Goal: Obtain resource: Obtain resource

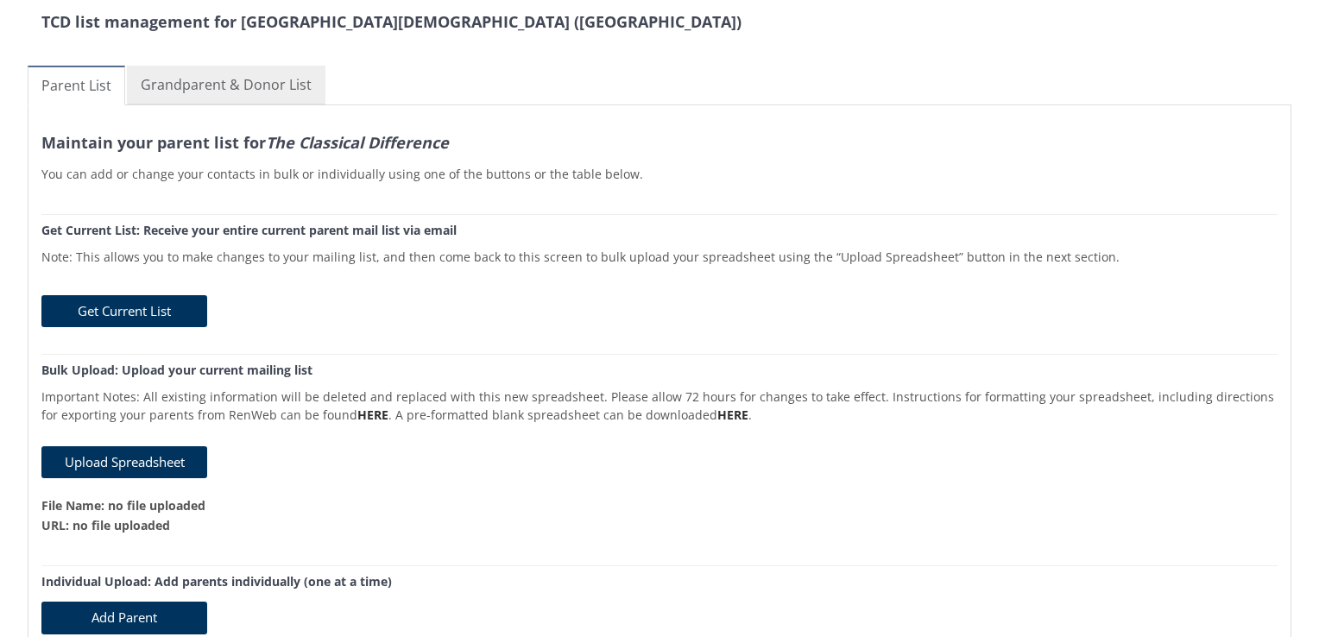
click at [180, 87] on link "Grandparent & Donor List" at bounding box center [226, 85] width 199 height 39
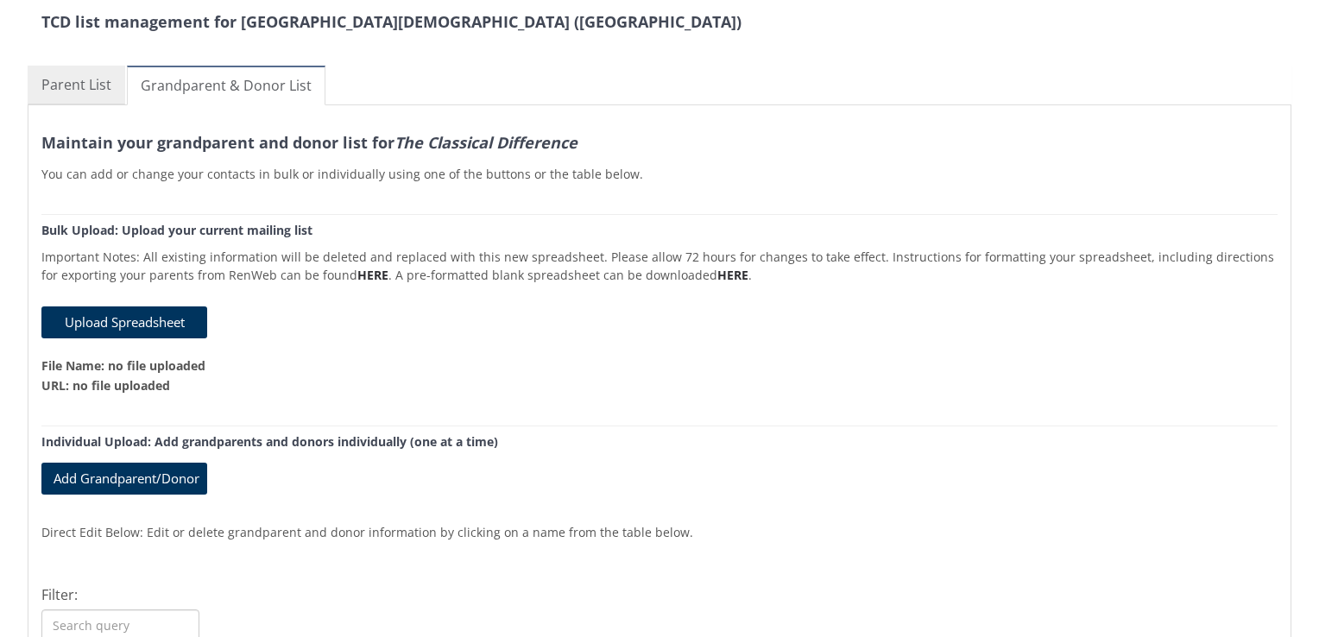
click at [79, 93] on link "Parent List" at bounding box center [77, 85] width 98 height 39
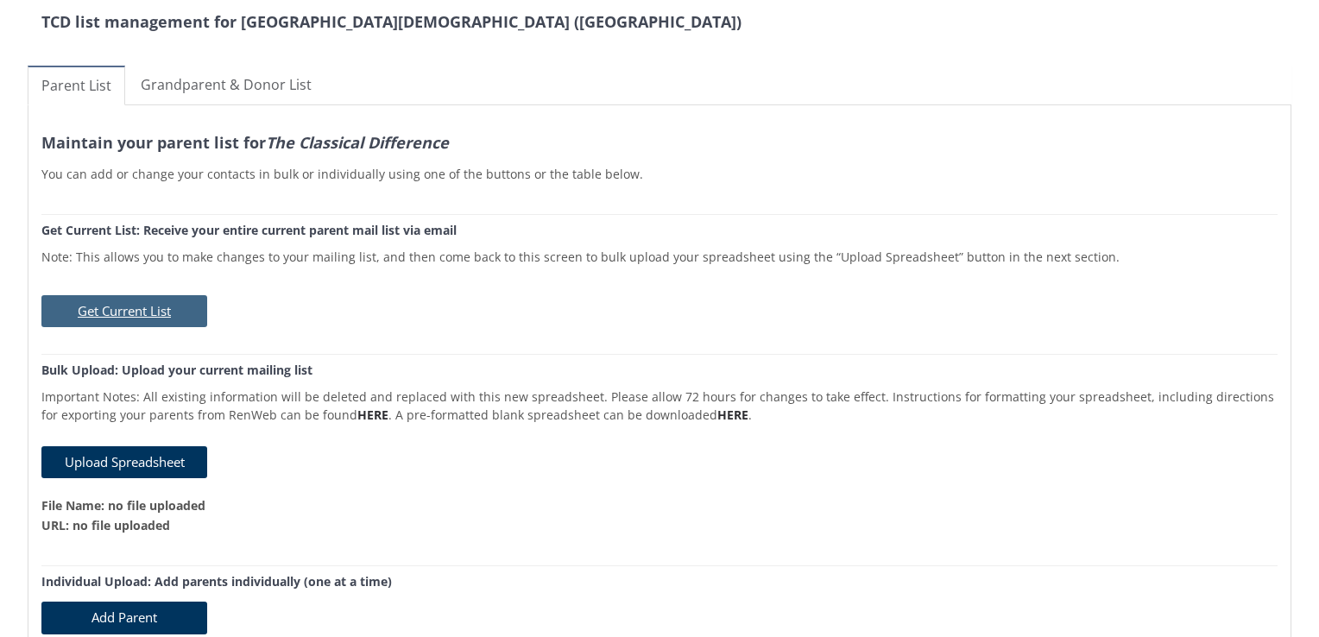
click at [132, 310] on button "Get Current List" at bounding box center [124, 311] width 166 height 32
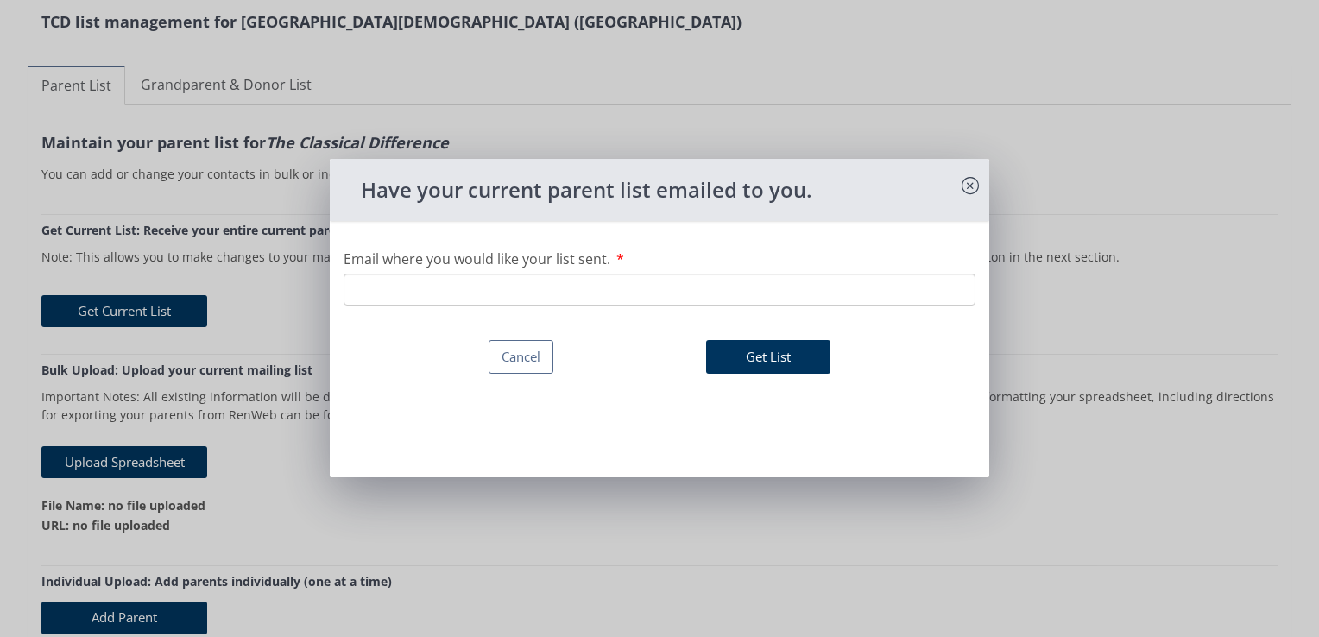
click at [420, 288] on input "Email where you would like your list sent." at bounding box center [660, 290] width 632 height 32
type input "[EMAIL_ADDRESS][DOMAIN_NAME]"
click at [706, 361] on button "Get List" at bounding box center [768, 357] width 124 height 34
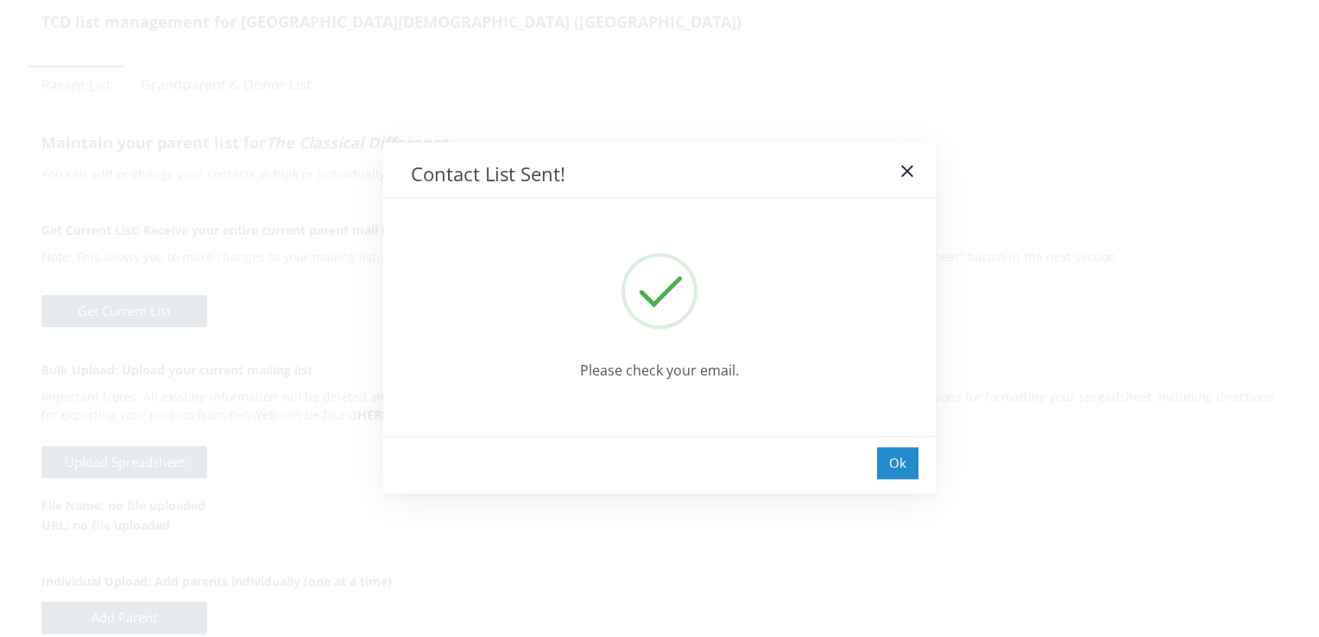
click at [890, 460] on div "Ok" at bounding box center [897, 463] width 41 height 32
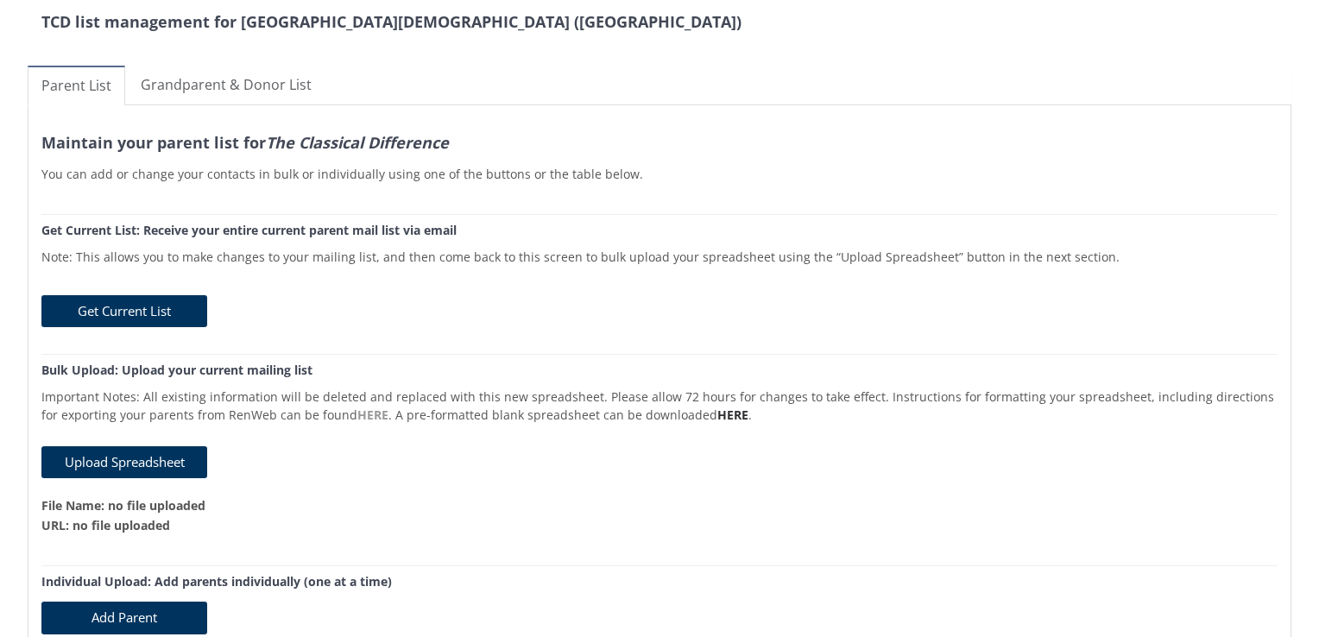
click at [357, 420] on link "HERE" at bounding box center [372, 415] width 31 height 16
